Goal: Information Seeking & Learning: Find specific fact

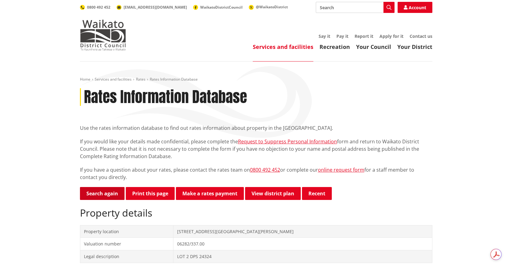
click at [110, 199] on link "Search again" at bounding box center [102, 193] width 45 height 13
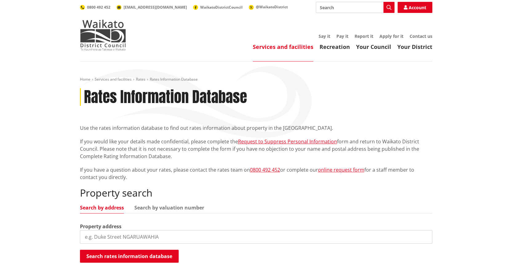
click at [109, 231] on input "search" at bounding box center [256, 237] width 353 height 14
type input "105 [PERSON_NAME] s"
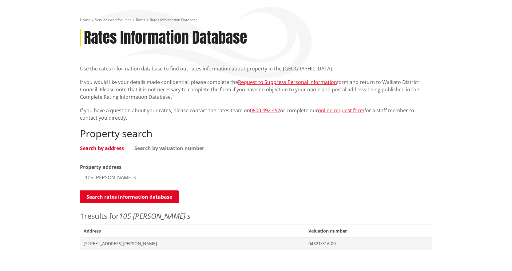
scroll to position [154, 0]
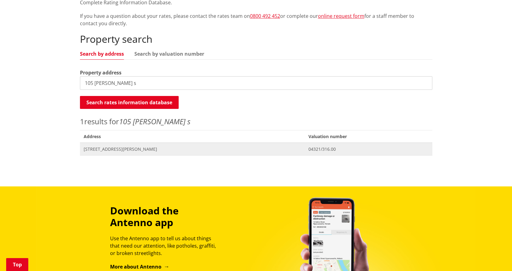
click at [119, 148] on span "[STREET_ADDRESS][PERSON_NAME]" at bounding box center [193, 149] width 218 height 6
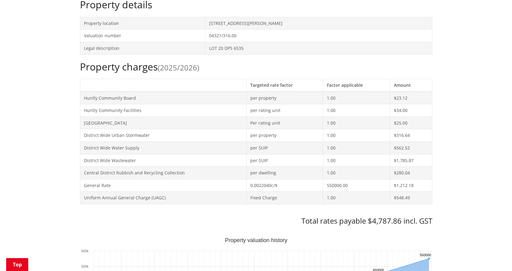
scroll to position [31, 0]
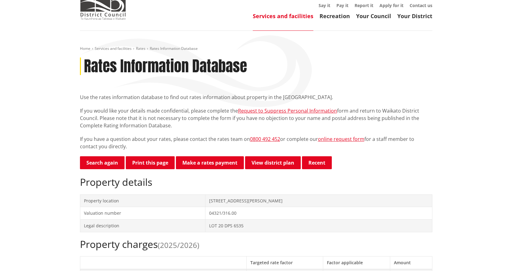
click at [110, 170] on p "Search again Print this page Make a rates payment View district plan Recent" at bounding box center [256, 163] width 353 height 14
click at [104, 165] on link "Search again" at bounding box center [102, 162] width 45 height 13
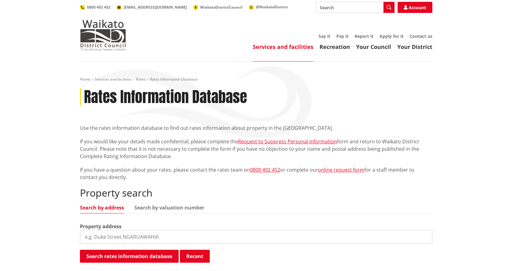
click at [251, 243] on input "search" at bounding box center [256, 237] width 353 height 14
type input "13 rangaw"
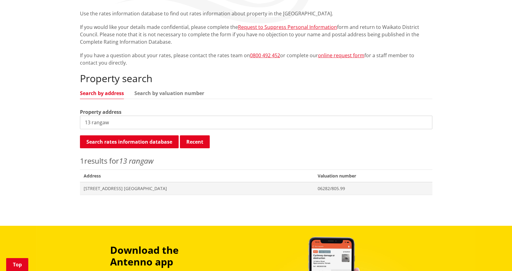
scroll to position [123, 0]
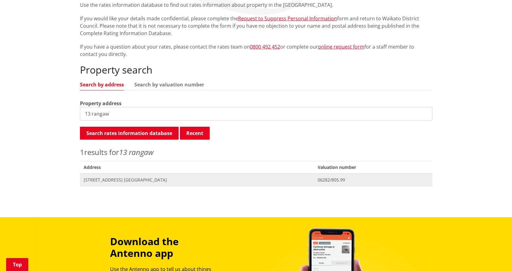
click at [129, 180] on span "13 Rangawhenua Street NGARUAWAHIA" at bounding box center [197, 180] width 227 height 6
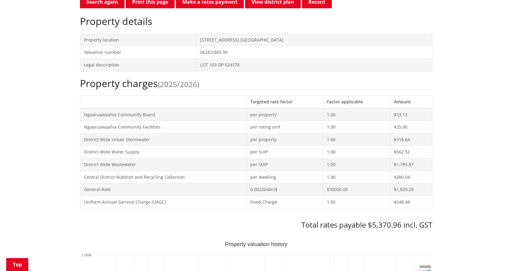
scroll to position [185, 0]
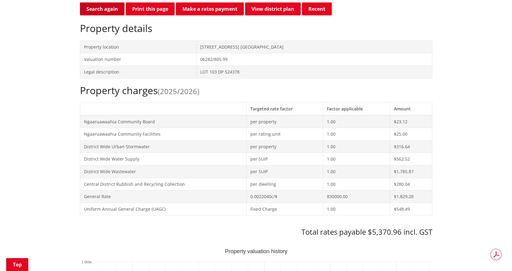
click at [111, 7] on link "Search again" at bounding box center [102, 8] width 45 height 13
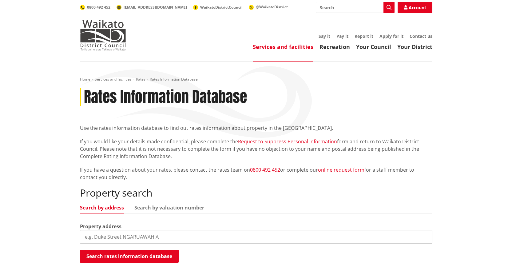
click at [115, 237] on input "search" at bounding box center [256, 237] width 353 height 14
type input "457 aka aka"
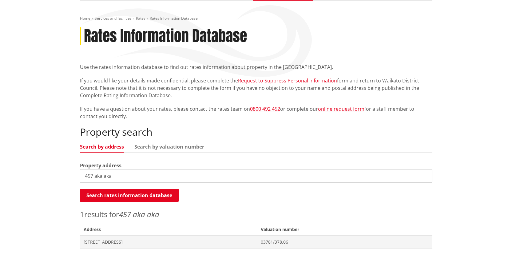
scroll to position [62, 0]
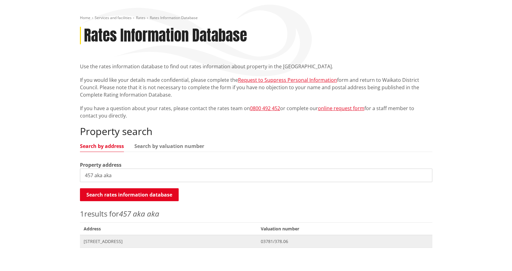
click at [216, 242] on span "[STREET_ADDRESS]" at bounding box center [169, 241] width 170 height 6
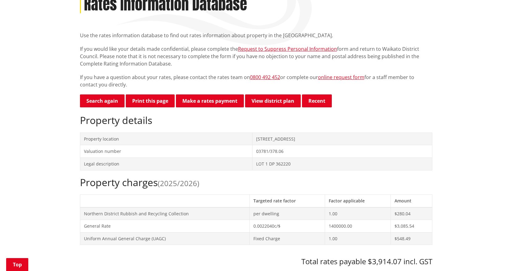
scroll to position [92, 0]
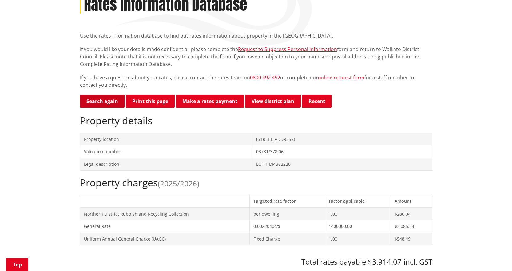
click at [107, 102] on link "Search again" at bounding box center [102, 101] width 45 height 13
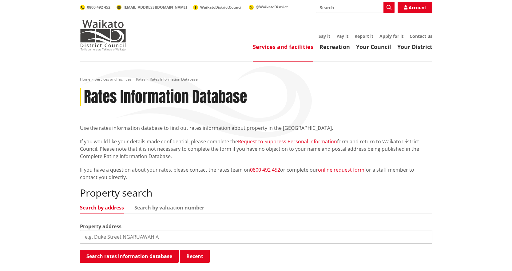
click at [190, 233] on input "search" at bounding box center [256, 237] width 353 height 14
type input "192 newel"
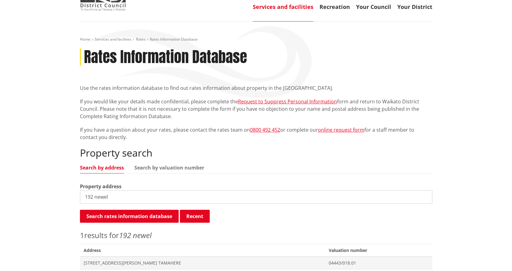
scroll to position [92, 0]
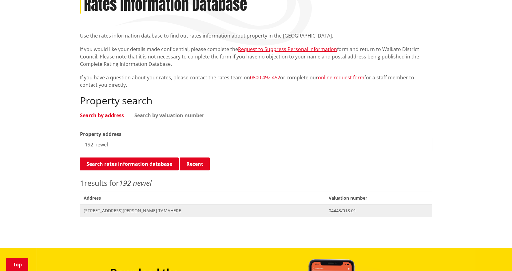
click at [113, 215] on span "Address 192 Newell Road TAMAHERE" at bounding box center [203, 210] width 246 height 13
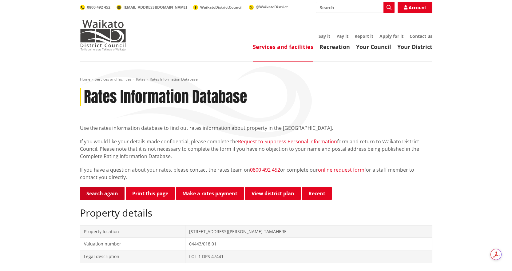
click at [100, 194] on link "Search again" at bounding box center [102, 193] width 45 height 13
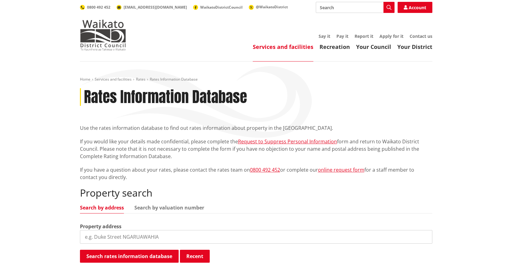
click at [124, 237] on input "search" at bounding box center [256, 237] width 353 height 14
type input "374 marshme"
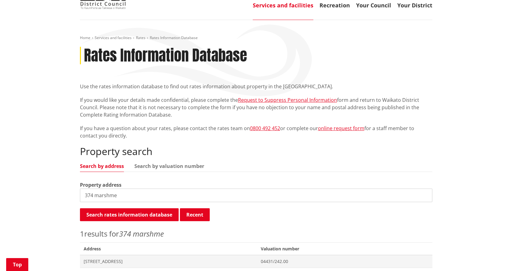
scroll to position [123, 0]
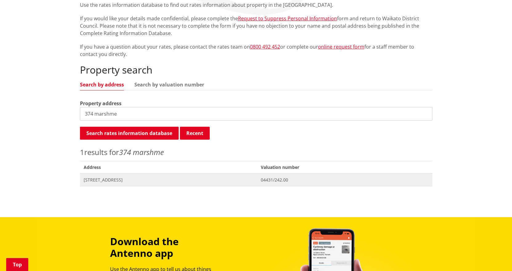
click at [118, 182] on span "[STREET_ADDRESS]" at bounding box center [169, 180] width 170 height 6
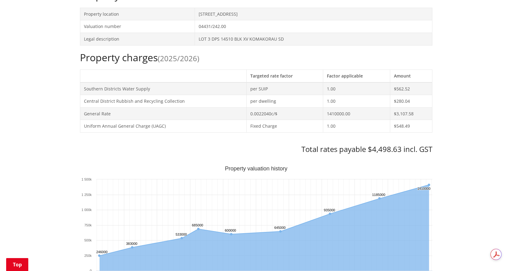
scroll to position [123, 0]
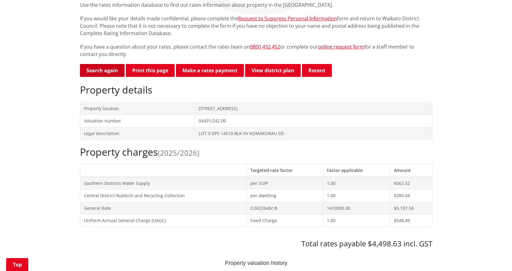
click at [98, 69] on link "Search again" at bounding box center [102, 70] width 45 height 13
click at [102, 74] on link "Search again" at bounding box center [102, 70] width 45 height 13
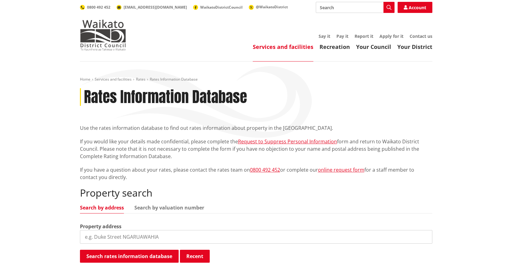
click at [142, 236] on input "search" at bounding box center [256, 237] width 353 height 14
click at [142, 236] on input "32 waigaro" at bounding box center [256, 237] width 353 height 14
type input "32 waingaro"
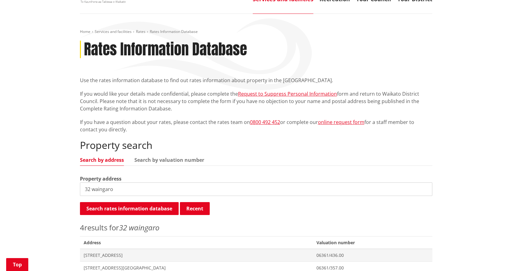
scroll to position [92, 0]
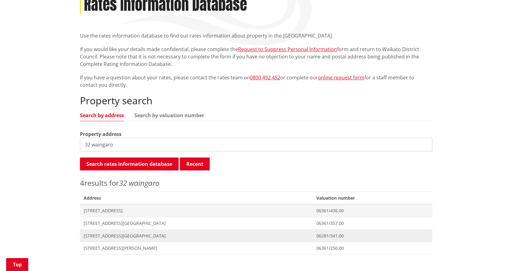
click at [111, 237] on span "[STREET_ADDRESS][GEOGRAPHIC_DATA]" at bounding box center [197, 236] width 226 height 6
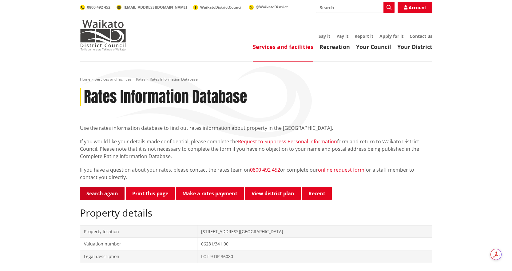
click at [83, 193] on link "Search again" at bounding box center [102, 193] width 45 height 13
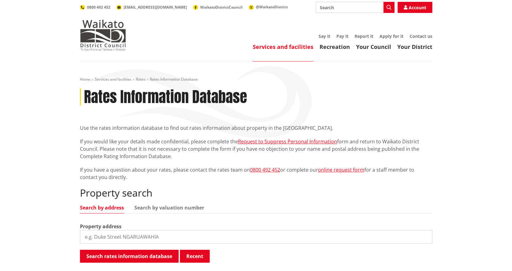
click at [154, 236] on input "search" at bounding box center [256, 237] width 353 height 14
type input "19b hakanoa"
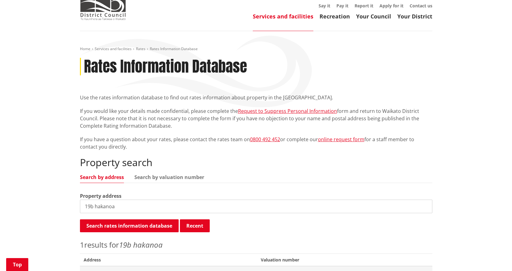
scroll to position [123, 0]
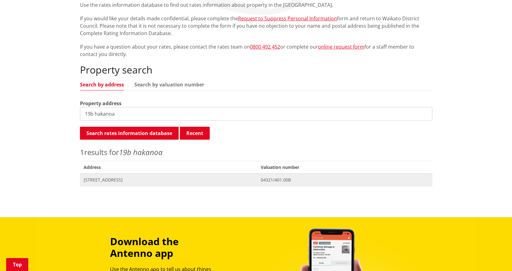
click at [111, 178] on span "[STREET_ADDRESS]" at bounding box center [169, 180] width 170 height 6
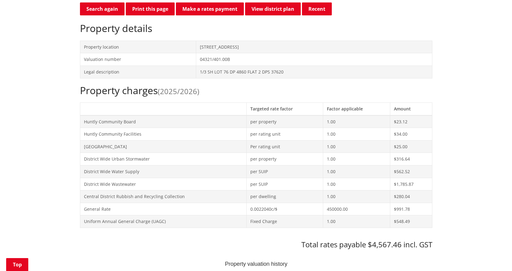
scroll to position [31, 0]
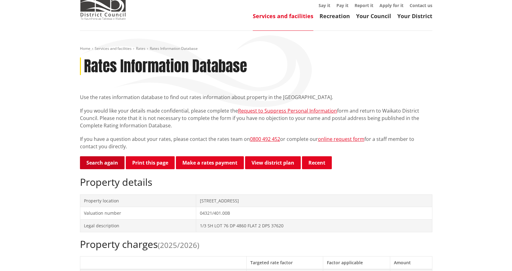
click at [106, 162] on link "Search again" at bounding box center [102, 162] width 45 height 13
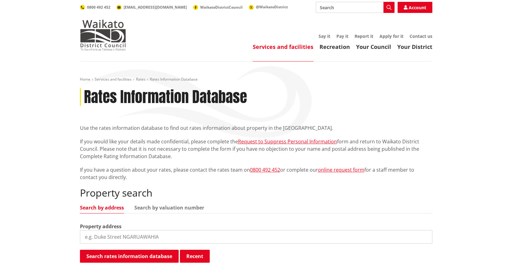
click at [139, 236] on input "search" at bounding box center [256, 237] width 353 height 14
type input "27b qu"
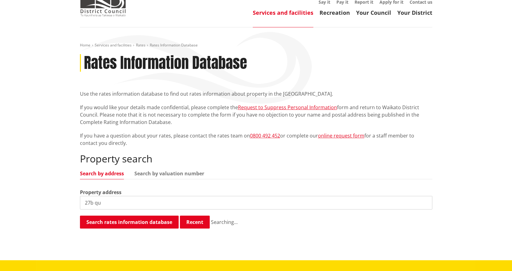
scroll to position [123, 0]
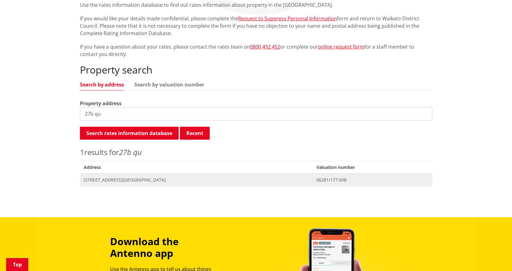
click at [122, 175] on span "Address 27B Queen Street NGARUAWAHIA" at bounding box center [196, 180] width 233 height 13
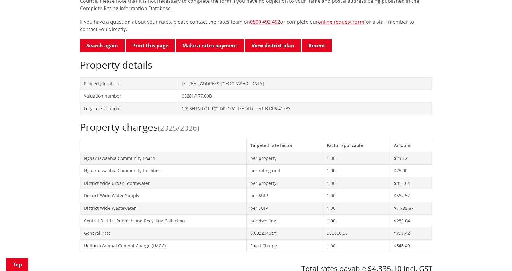
scroll to position [62, 0]
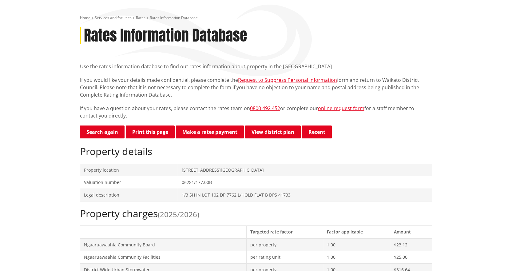
click at [106, 131] on link "Search again" at bounding box center [102, 132] width 45 height 13
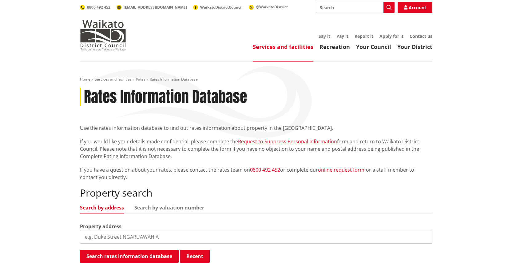
click at [218, 241] on input "search" at bounding box center [256, 237] width 353 height 14
type input "15 waingaro r"
click at [106, 169] on p "If you have a question about your rates, please contact the rates team on 0800 …" at bounding box center [256, 173] width 353 height 15
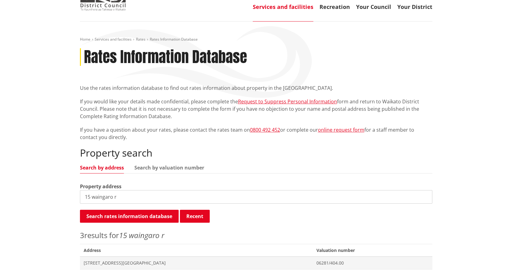
scroll to position [123, 0]
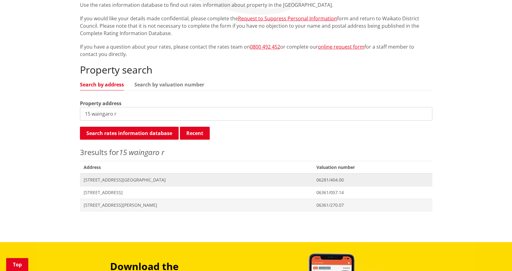
click at [110, 177] on span "[STREET_ADDRESS][GEOGRAPHIC_DATA]" at bounding box center [197, 180] width 226 height 6
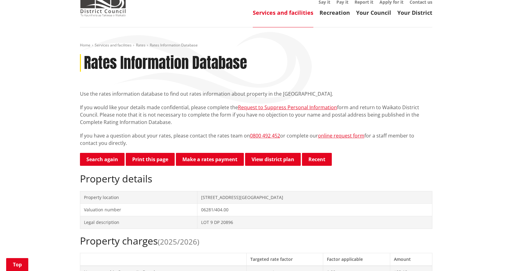
scroll to position [31, 0]
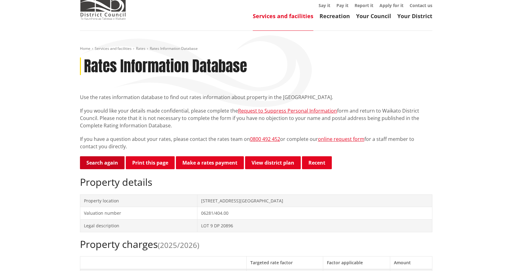
click at [105, 166] on link "Search again" at bounding box center [102, 162] width 45 height 13
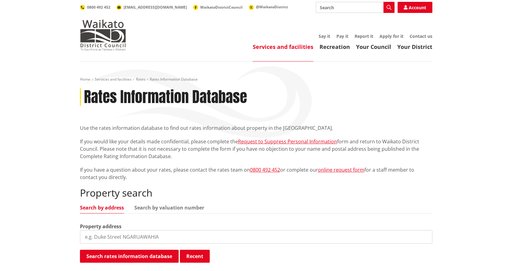
click at [138, 241] on input "search" at bounding box center [256, 237] width 353 height 14
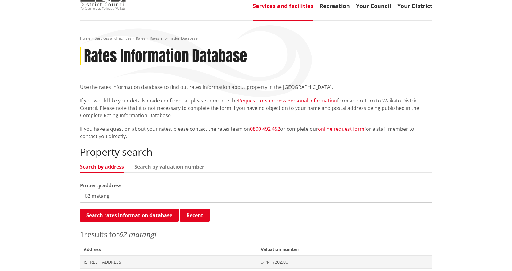
scroll to position [123, 0]
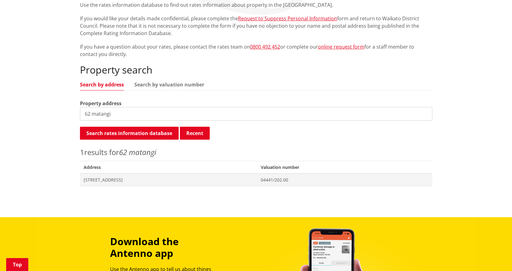
click at [90, 114] on input "62 matangi" at bounding box center [256, 114] width 353 height 14
type input "62a matangi"
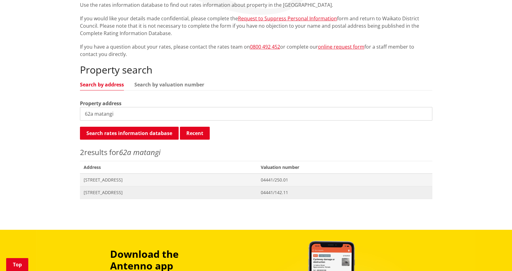
click at [114, 191] on span "[STREET_ADDRESS]" at bounding box center [169, 193] width 170 height 6
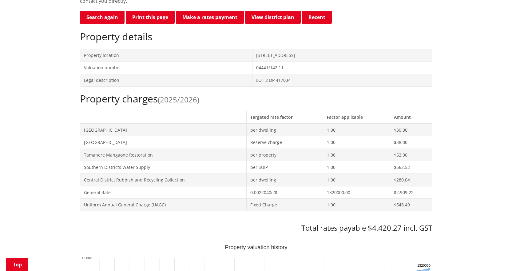
scroll to position [123, 0]
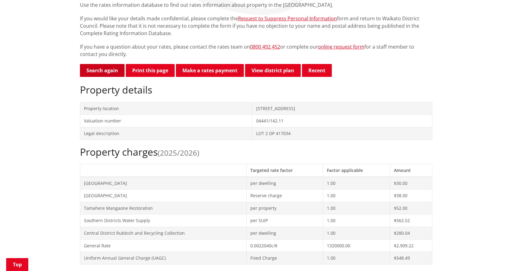
click at [108, 70] on link "Search again" at bounding box center [102, 70] width 45 height 13
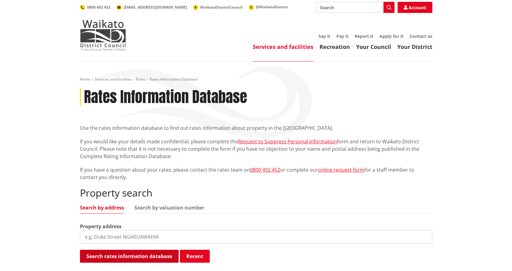
click at [110, 251] on button "Search rates information database" at bounding box center [129, 256] width 99 height 13
click at [109, 239] on input "search" at bounding box center [256, 237] width 353 height 14
type input "106 old ta"
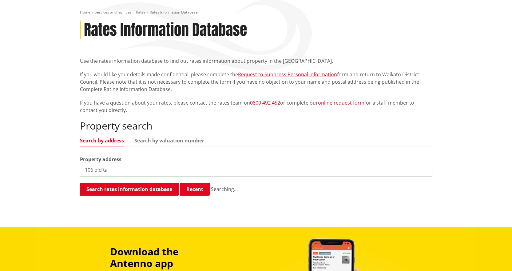
scroll to position [154, 0]
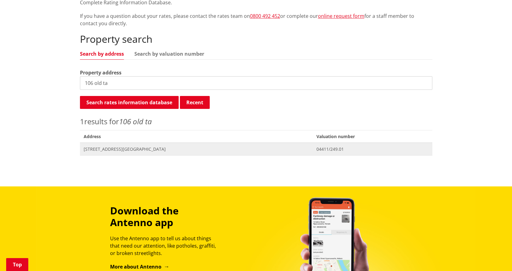
click at [97, 146] on span "[STREET_ADDRESS][GEOGRAPHIC_DATA]" at bounding box center [197, 149] width 226 height 6
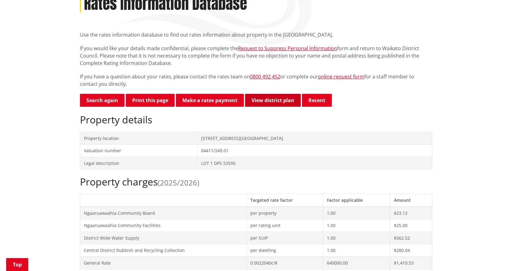
scroll to position [185, 0]
